Goal: Task Accomplishment & Management: Use online tool/utility

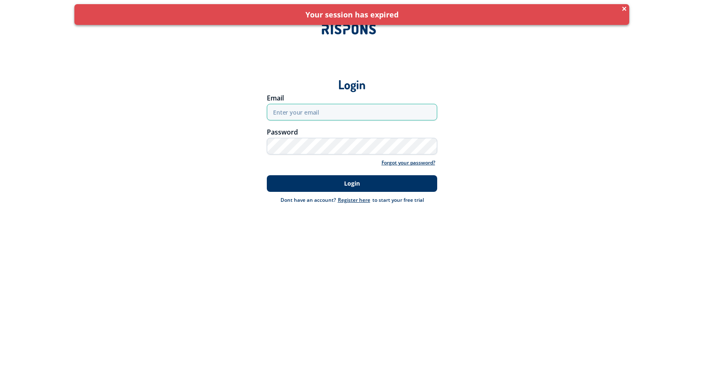
click at [322, 115] on input "email" at bounding box center [352, 112] width 170 height 17
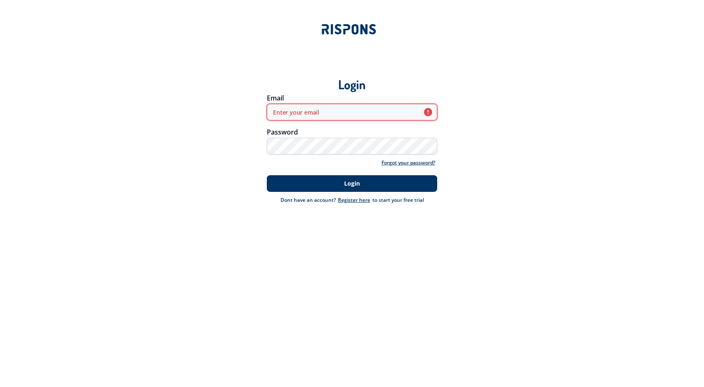
type input "[EMAIL_ADDRESS][DOMAIN_NAME]"
click at [351, 175] on div "Login" at bounding box center [352, 183] width 582 height 25
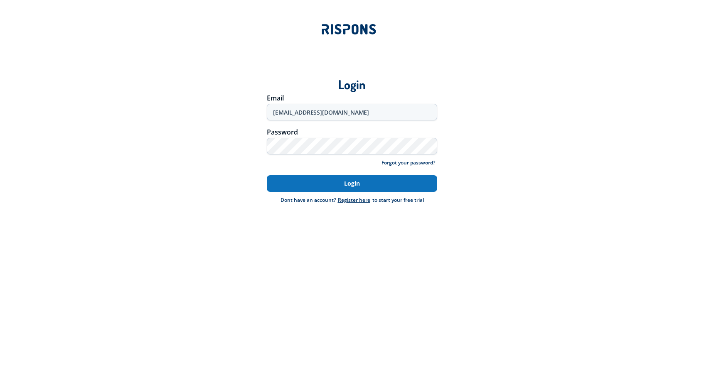
click at [351, 179] on button "Login" at bounding box center [352, 183] width 170 height 17
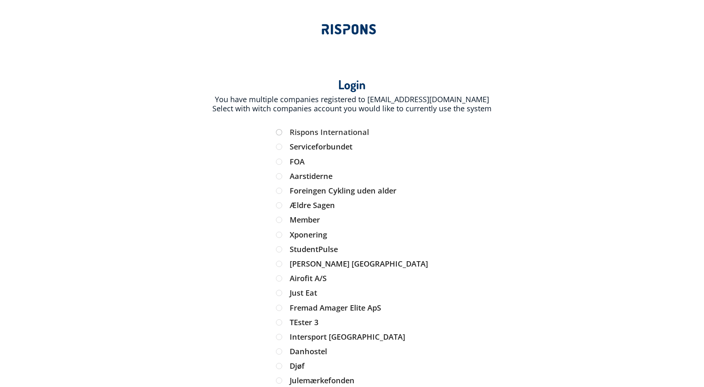
click at [326, 129] on label "Rispons International" at bounding box center [352, 132] width 153 height 7
click at [283, 129] on input "Rispons International" at bounding box center [279, 132] width 7 height 7
radio input "true"
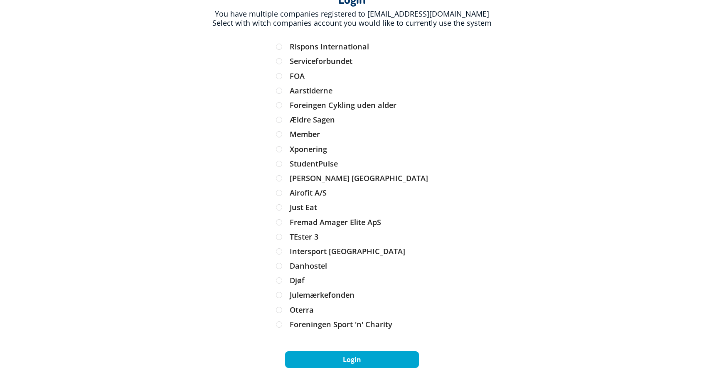
click at [345, 360] on button "Login" at bounding box center [352, 360] width 134 height 17
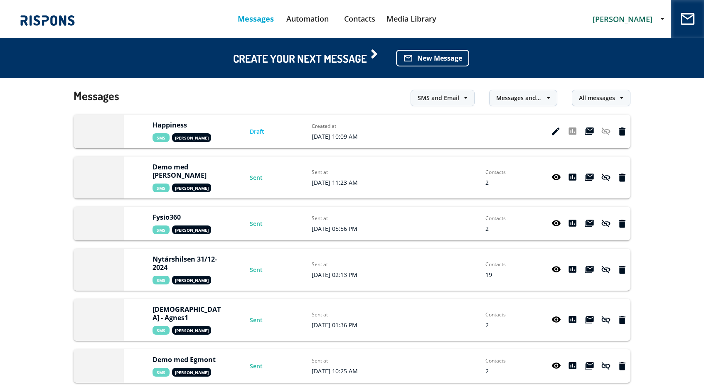
click at [283, 99] on div "Messages SMS and Email SMS and Email SMS Email Messages and Automation Messages…" at bounding box center [352, 96] width 557 height 37
click at [100, 140] on div at bounding box center [99, 132] width 50 height 34
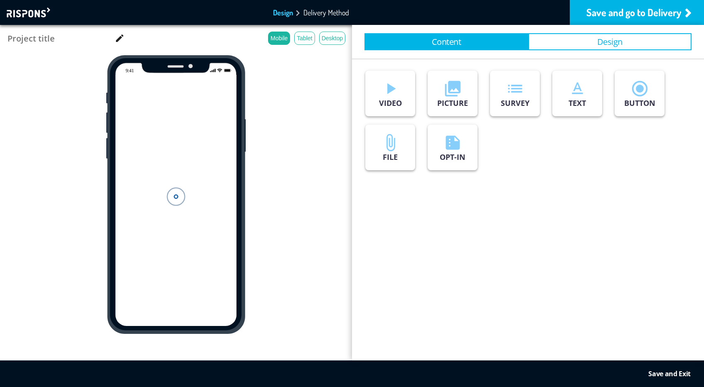
type input "Happiness"
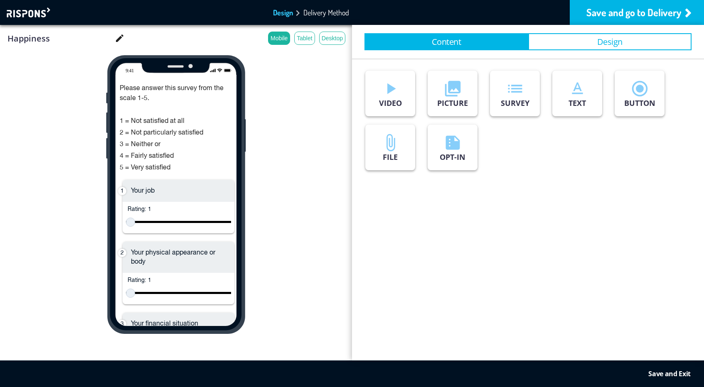
click at [360, 223] on div "Content Design play_arrow VIDEO photo_library PICTURE list SURVEY text_format T…" at bounding box center [528, 193] width 352 height 336
click at [568, 173] on div "play_arrow VIDEO photo_library PICTURE list SURVEY text_format TEXT radio_butto…" at bounding box center [528, 120] width 352 height 122
